Goal: Find specific page/section: Find specific page/section

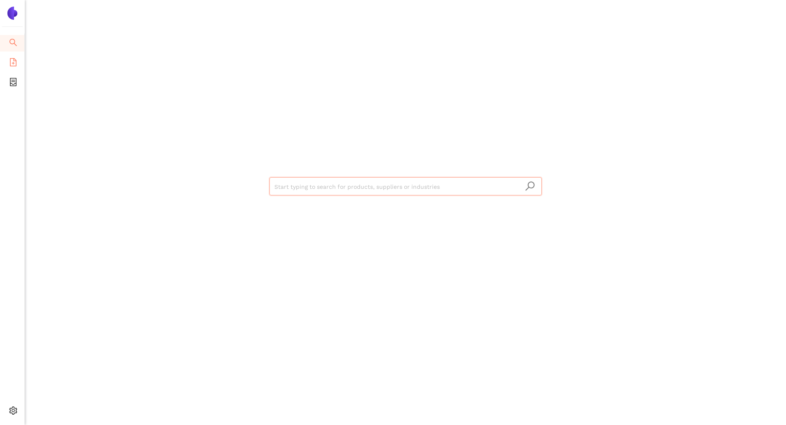
click at [14, 61] on icon "file-add" at bounding box center [13, 62] width 7 height 8
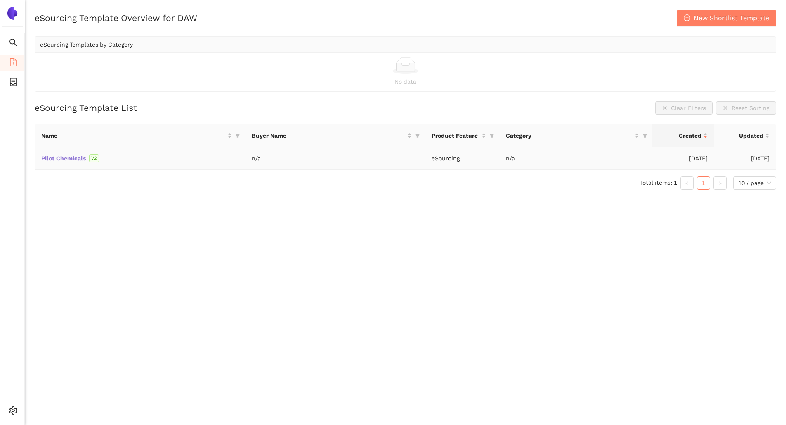
click at [0, 0] on link "Pilot Chemicals" at bounding box center [0, 0] width 0 height 0
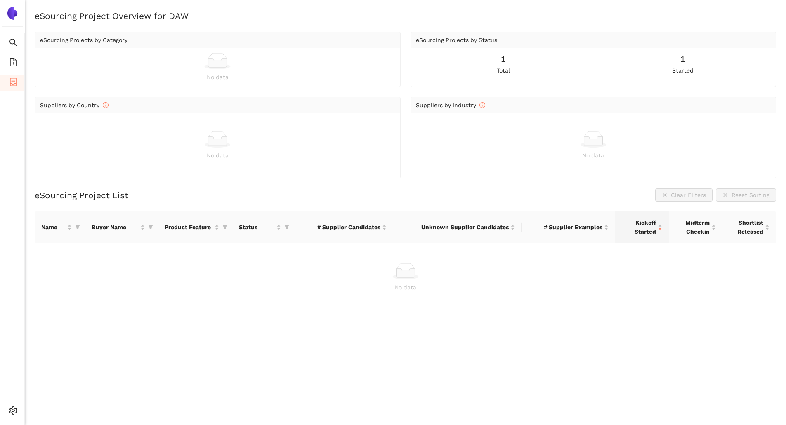
click at [261, 7] on main "eSourcing Project Overview for DAW eSourcing Projects by Category No data eSour…" at bounding box center [405, 212] width 761 height 425
